Goal: Task Accomplishment & Management: Complete application form

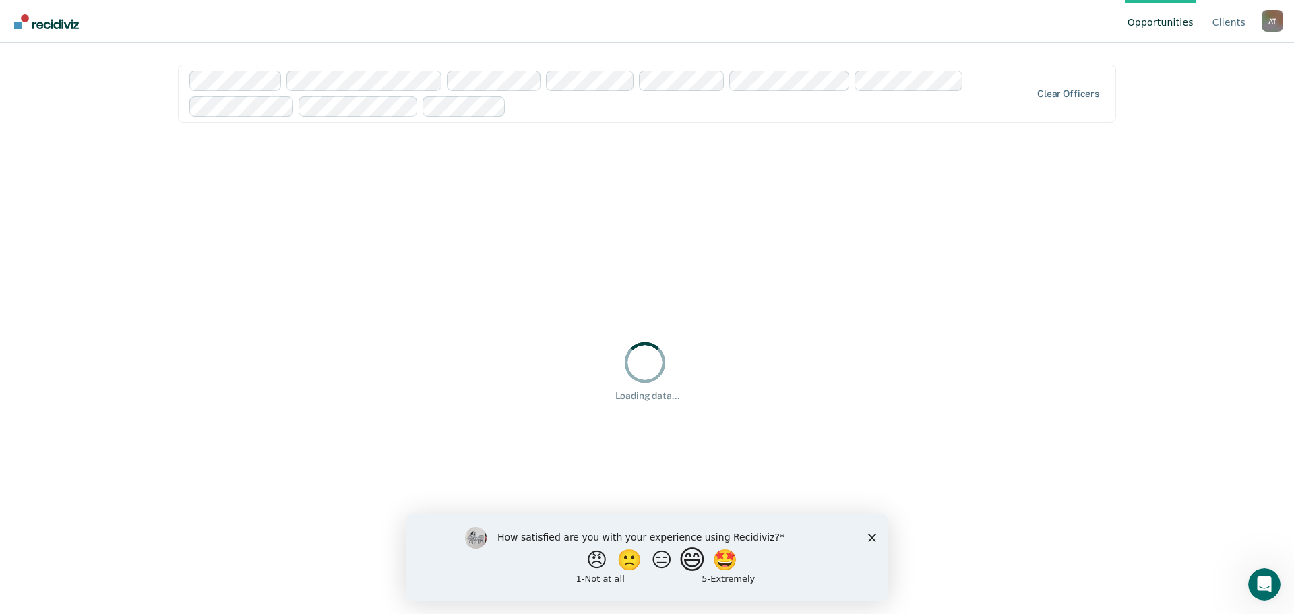
click at [696, 570] on button "😄" at bounding box center [694, 559] width 32 height 27
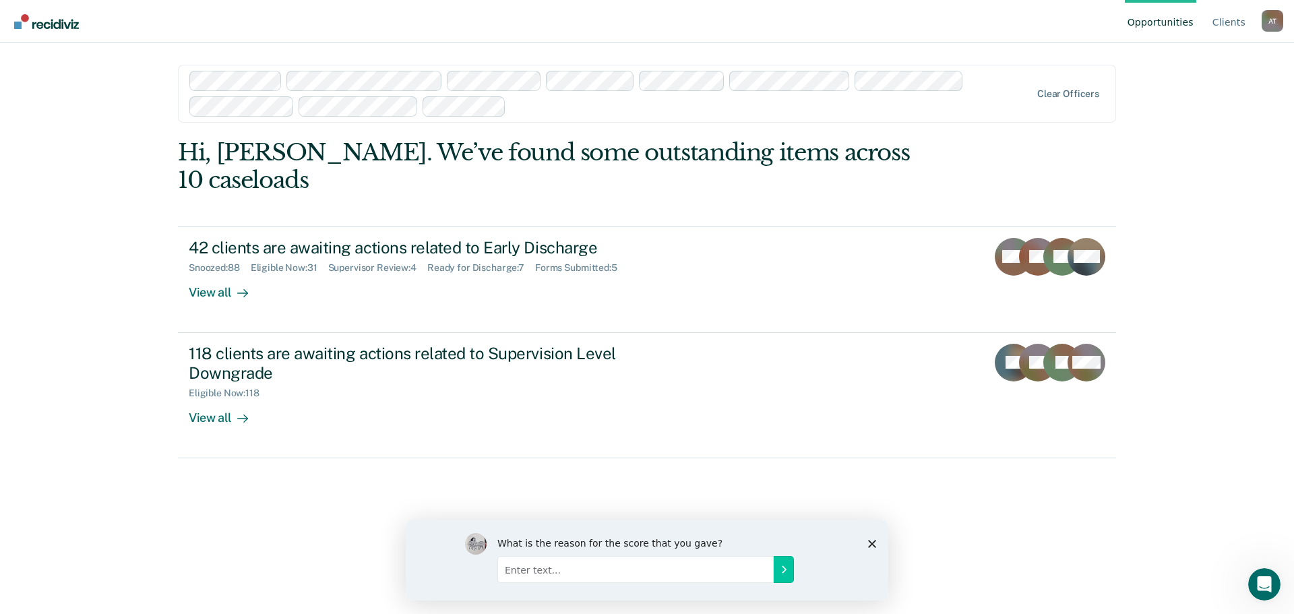
click at [871, 542] on polygon "Close survey" at bounding box center [872, 543] width 8 height 8
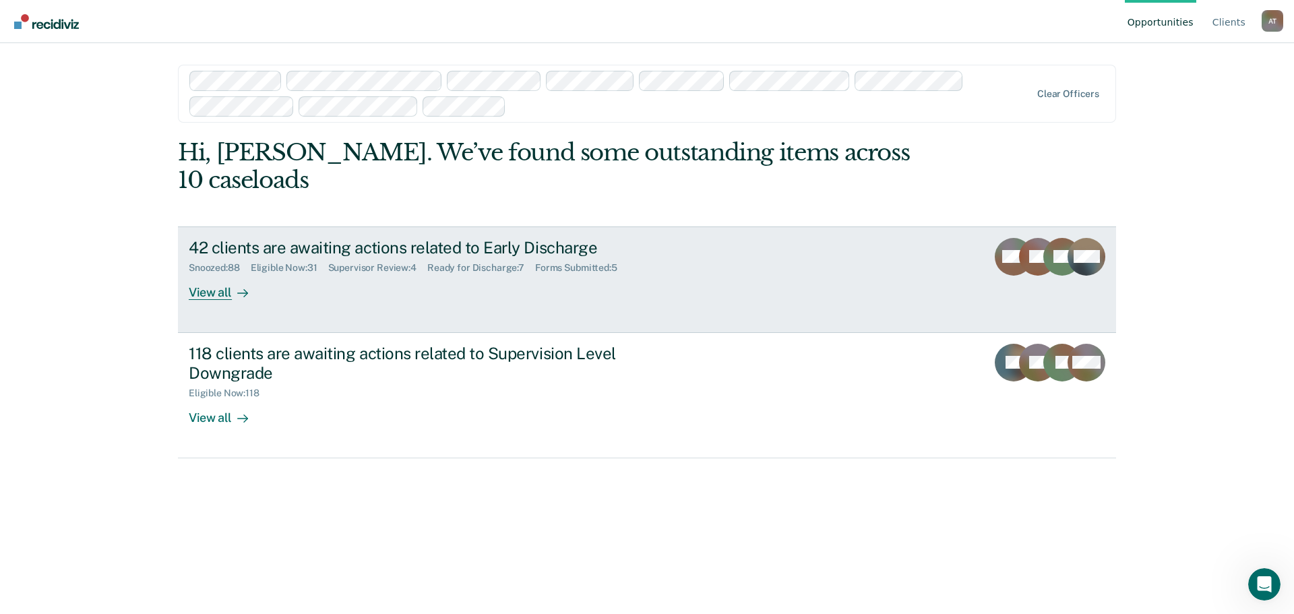
click at [216, 274] on div "View all" at bounding box center [226, 287] width 75 height 26
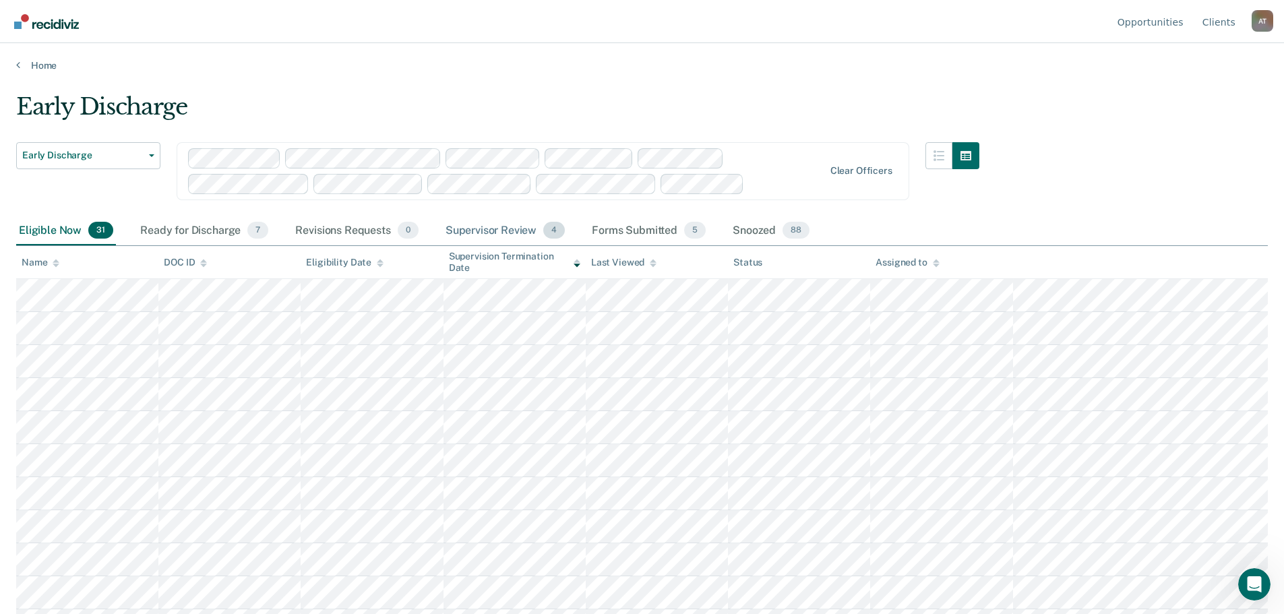
click at [480, 226] on div "Supervisor Review 4" at bounding box center [505, 231] width 125 height 30
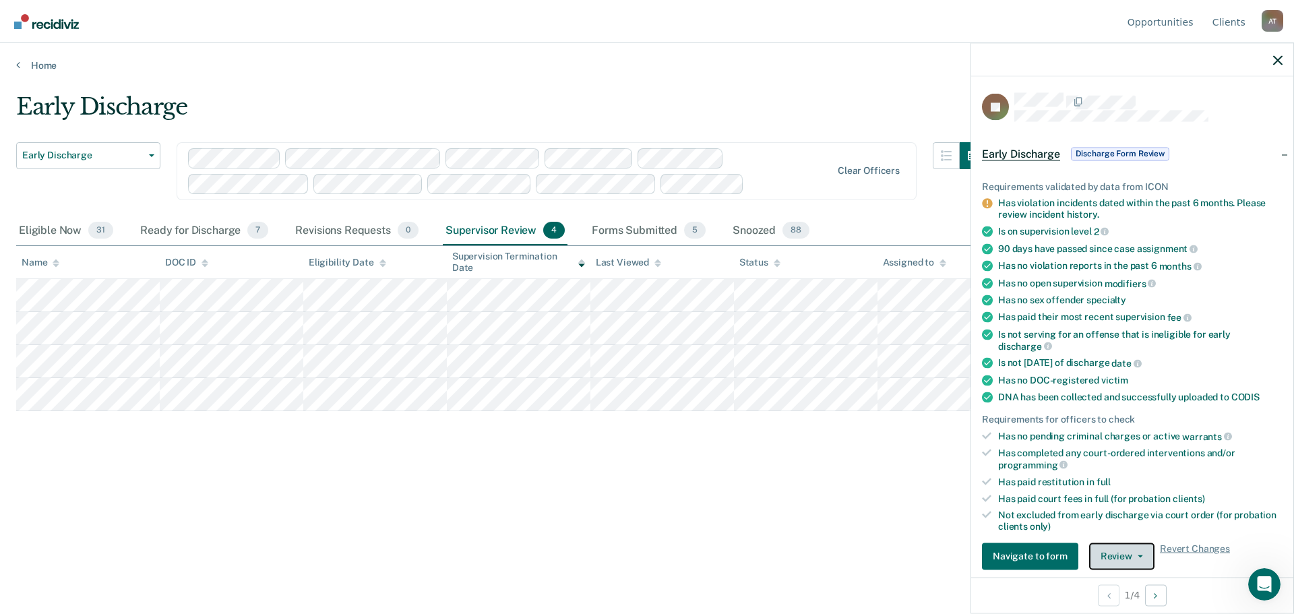
click at [1133, 555] on span "button" at bounding box center [1137, 556] width 11 height 3
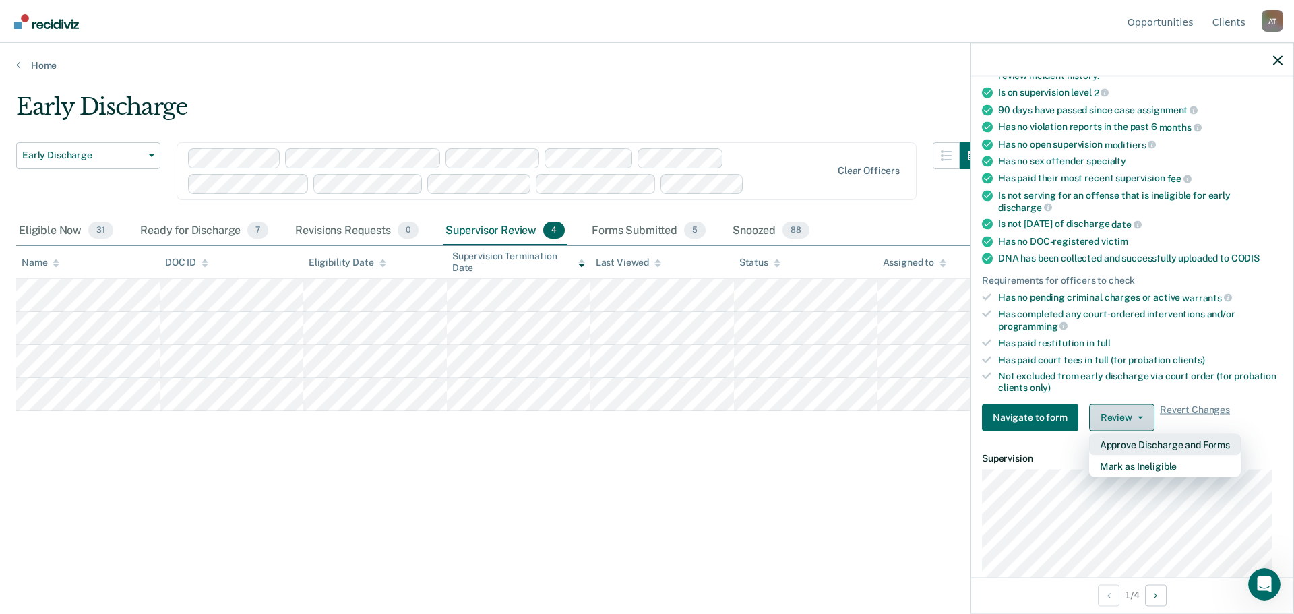
scroll to position [140, 0]
click at [1155, 443] on button "Approve Discharge and Forms" at bounding box center [1165, 444] width 152 height 22
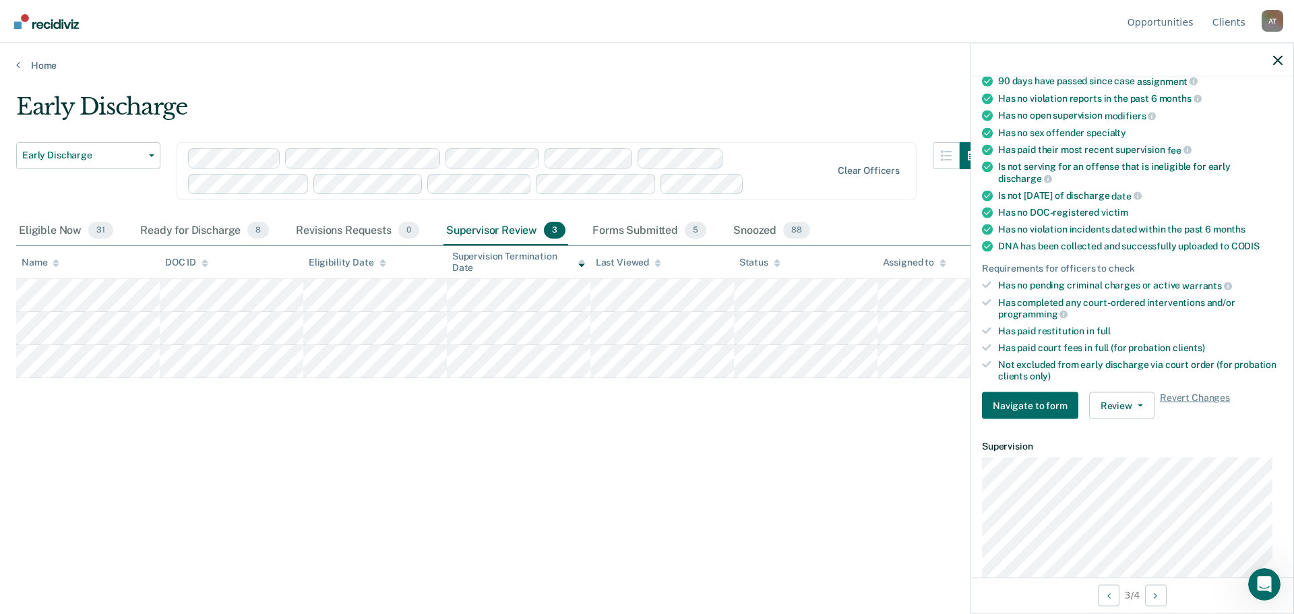
scroll to position [112, 0]
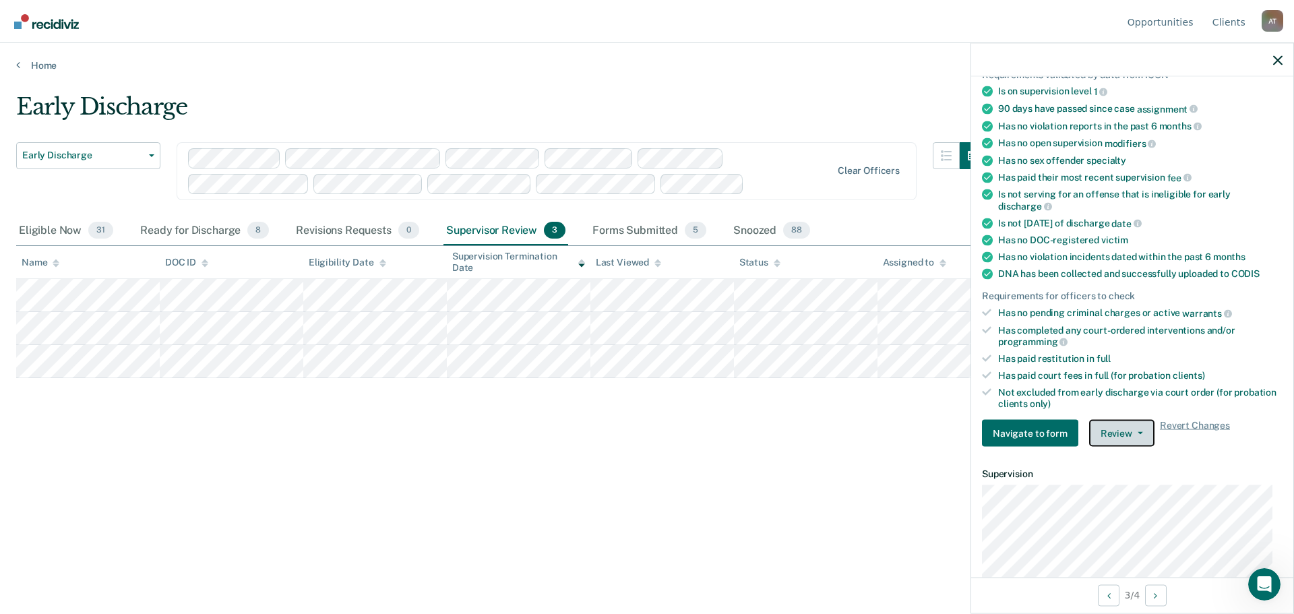
click at [1144, 431] on button "Review" at bounding box center [1121, 433] width 65 height 27
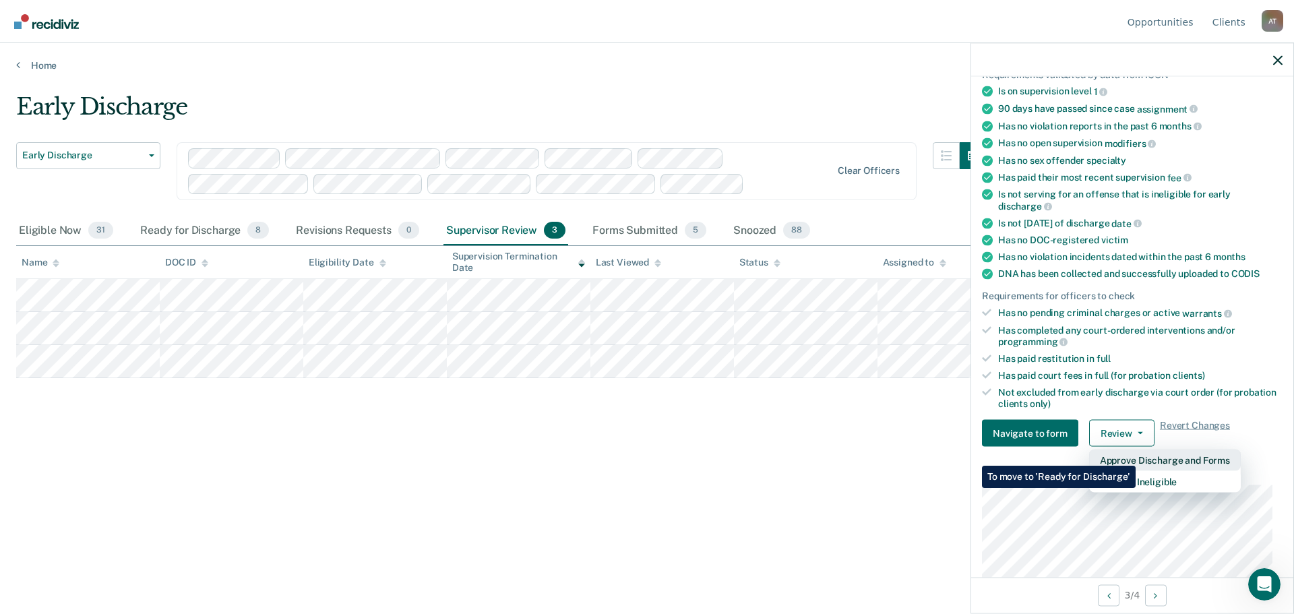
click at [1136, 456] on button "Approve Discharge and Forms" at bounding box center [1165, 461] width 152 height 22
